Goal: Find specific page/section: Find specific page/section

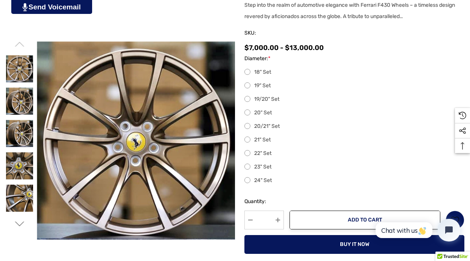
scroll to position [184, 0]
click at [247, 87] on label "19" Set" at bounding box center [355, 85] width 220 height 9
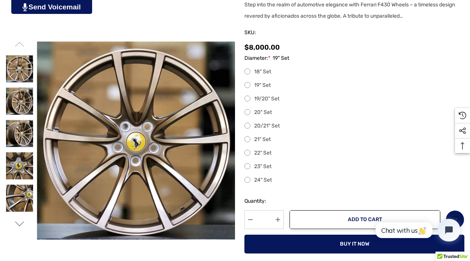
click at [247, 97] on label "19/20" Set" at bounding box center [355, 98] width 220 height 9
click at [247, 84] on label "19" Set" at bounding box center [355, 85] width 220 height 9
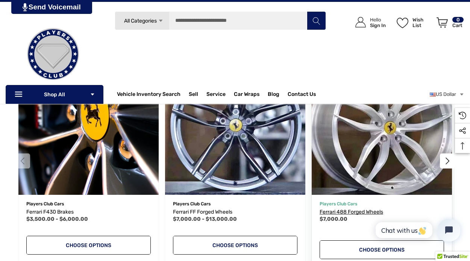
scroll to position [919, 0]
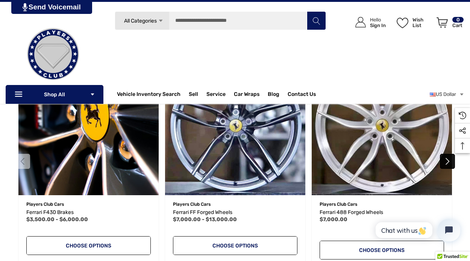
click at [448, 169] on button "Next" at bounding box center [447, 161] width 15 height 15
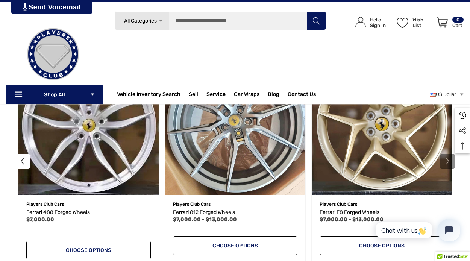
click at [448, 169] on button "Next" at bounding box center [447, 161] width 15 height 15
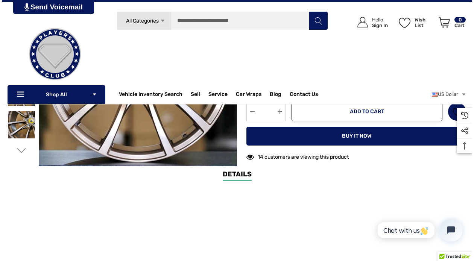
scroll to position [0, 0]
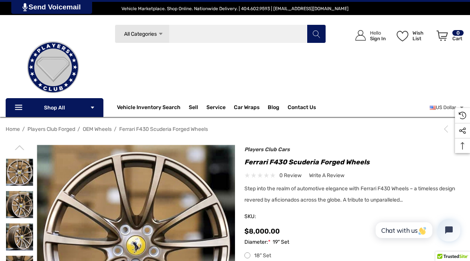
click at [229, 32] on input "Search" at bounding box center [221, 33] width 212 height 19
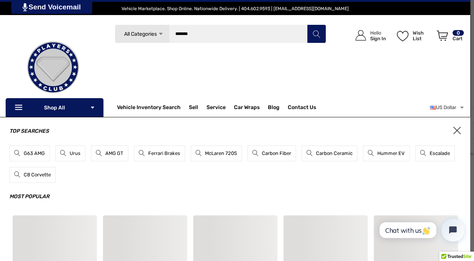
type input "*******"
click at [307, 24] on button "Search" at bounding box center [316, 33] width 19 height 19
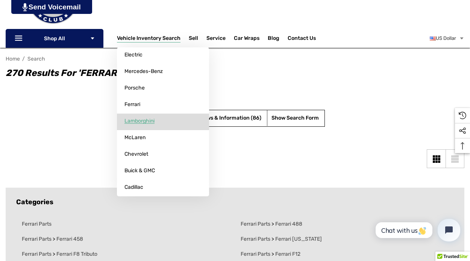
scroll to position [75, 0]
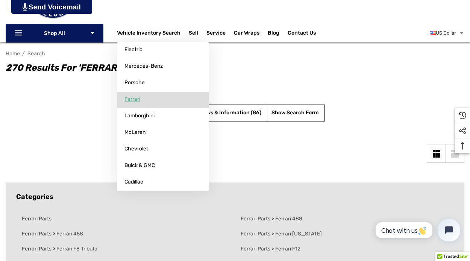
click at [137, 102] on span "Ferrari" at bounding box center [133, 99] width 16 height 7
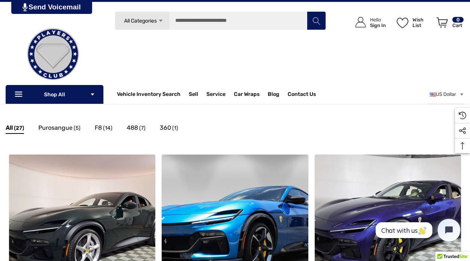
scroll to position [101, 0]
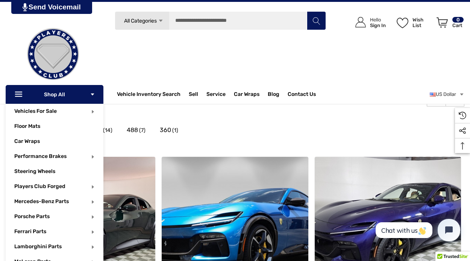
click at [72, 96] on p "Icon Line Icon Line Shop All Icon Arrow Down Icon Arrow Down" at bounding box center [55, 94] width 98 height 19
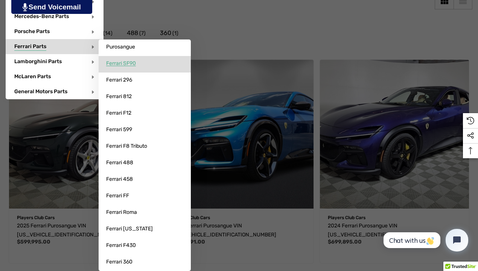
scroll to position [199, 0]
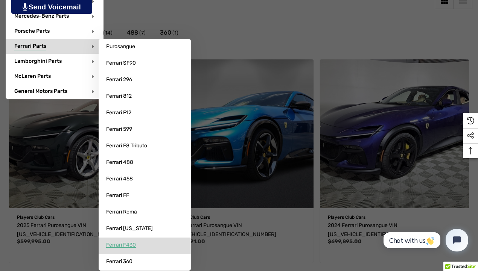
click at [123, 246] on span "Ferrari F430" at bounding box center [121, 245] width 30 height 7
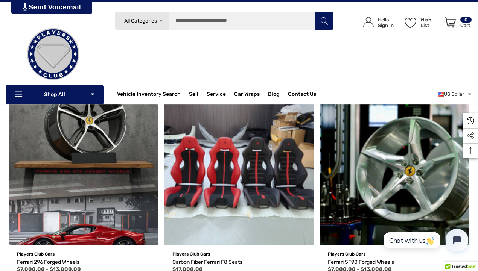
scroll to position [131, 0]
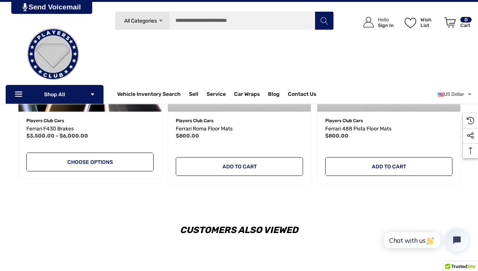
scroll to position [757, 0]
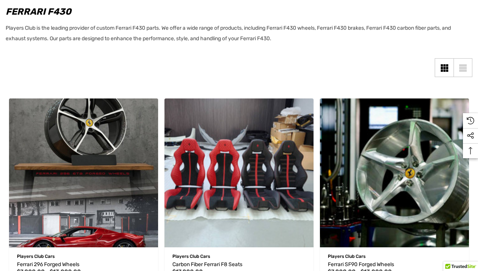
scroll to position [131, 0]
